Goal: Information Seeking & Learning: Learn about a topic

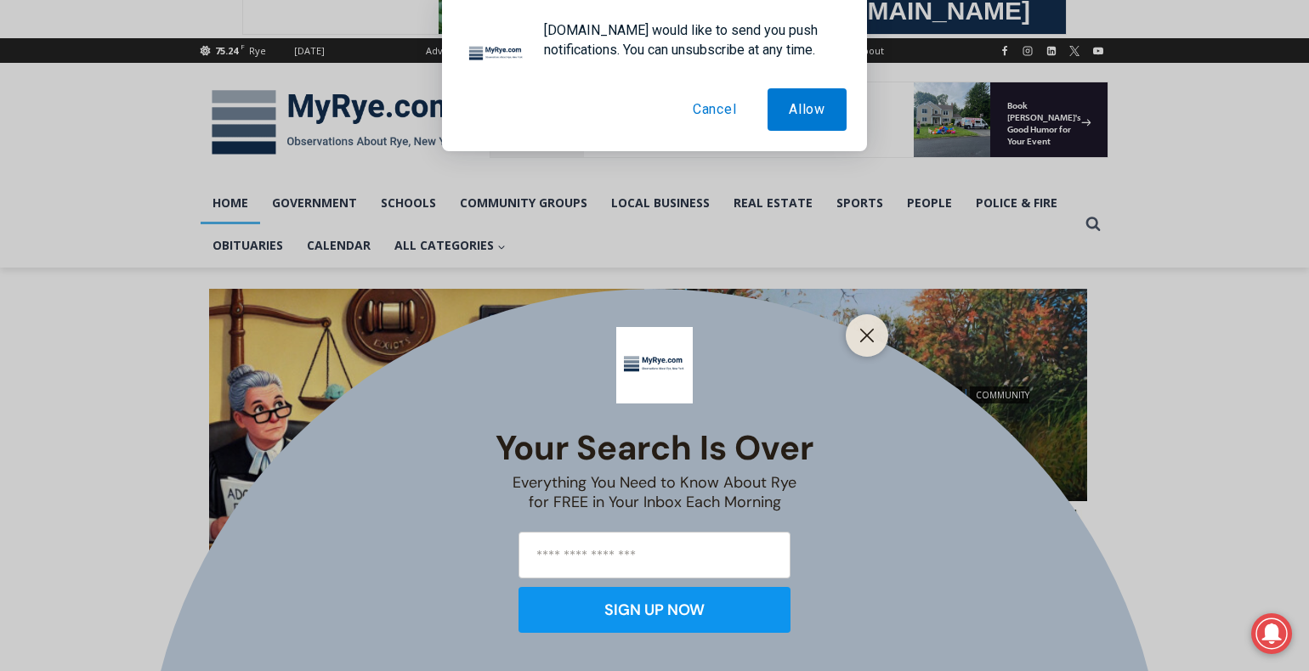
scroll to position [217, 0]
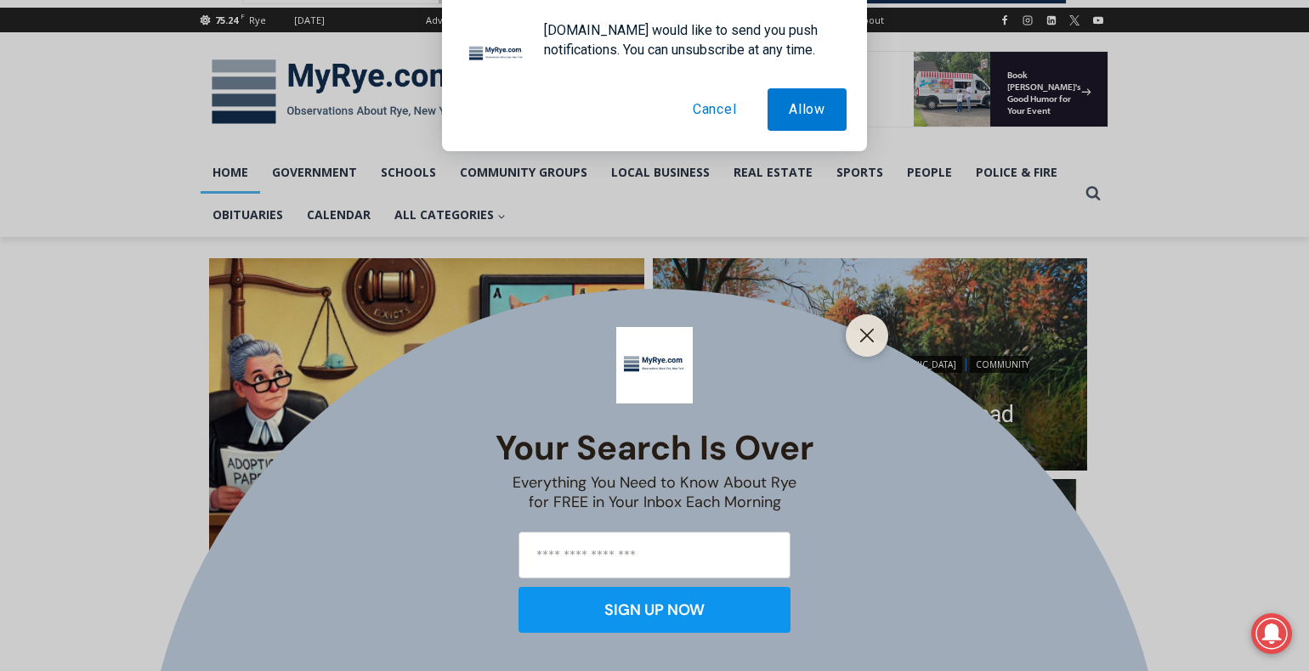
click at [703, 111] on button "Cancel" at bounding box center [714, 109] width 87 height 42
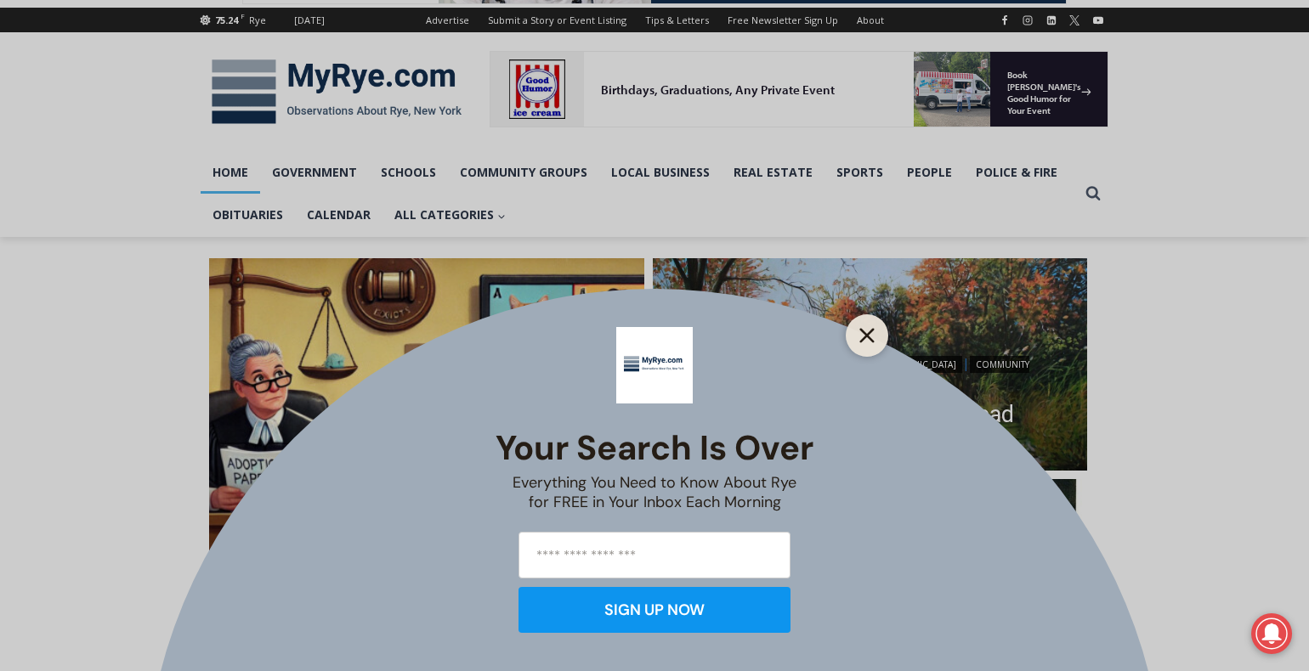
click at [869, 325] on button "Close" at bounding box center [867, 336] width 24 height 24
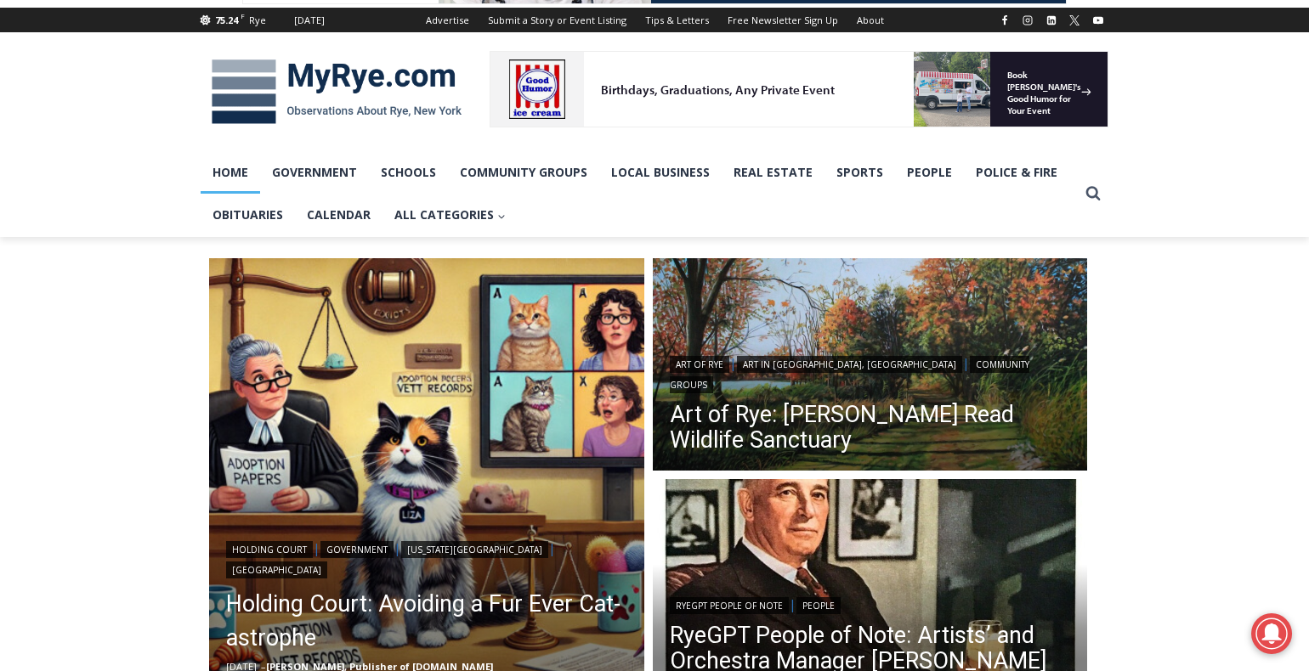
scroll to position [458, 0]
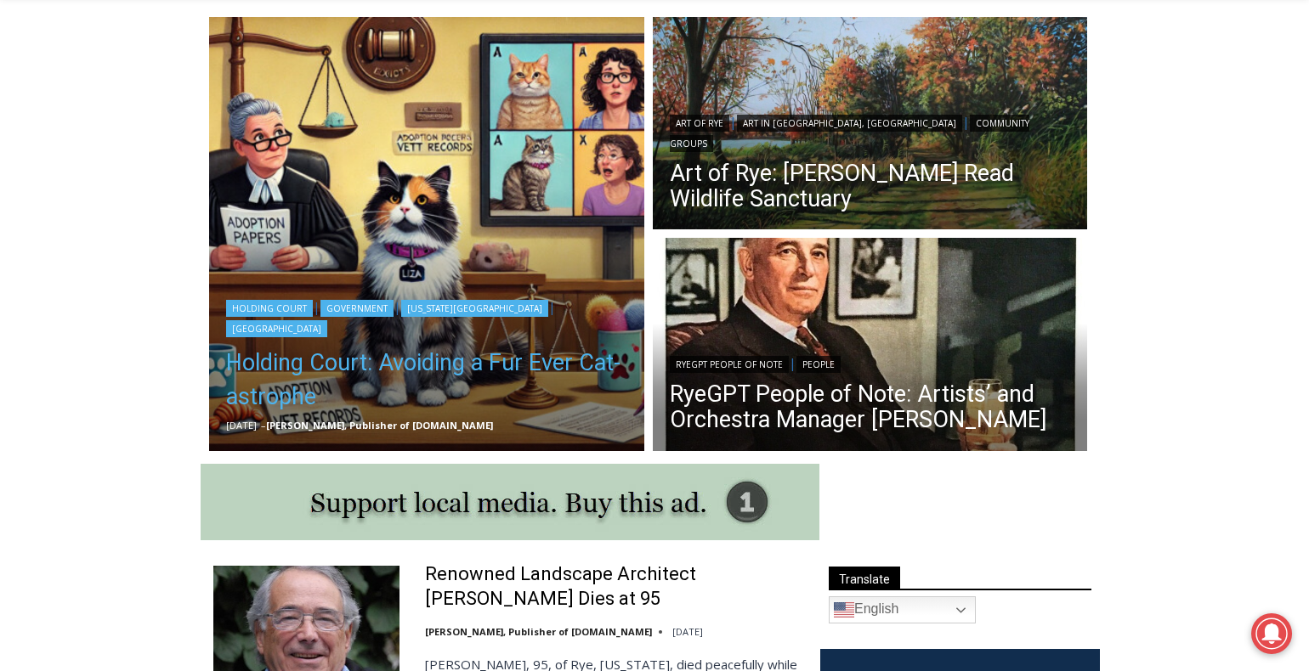
click at [535, 366] on link "Holding Court: Avoiding a Fur Ever Cat-astrophe" at bounding box center [426, 380] width 401 height 68
